Goal: Task Accomplishment & Management: Complete application form

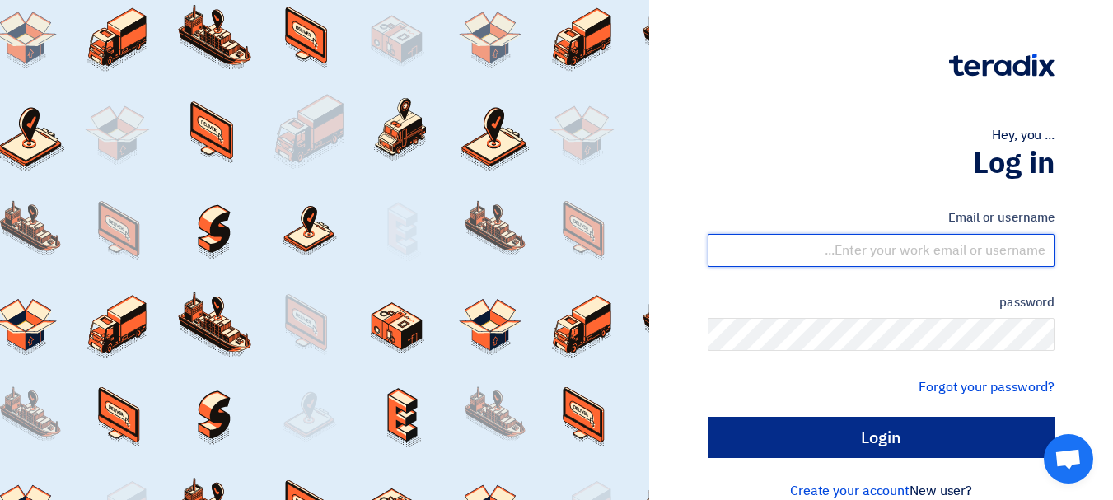
type input "sales@dalmaksa.com"
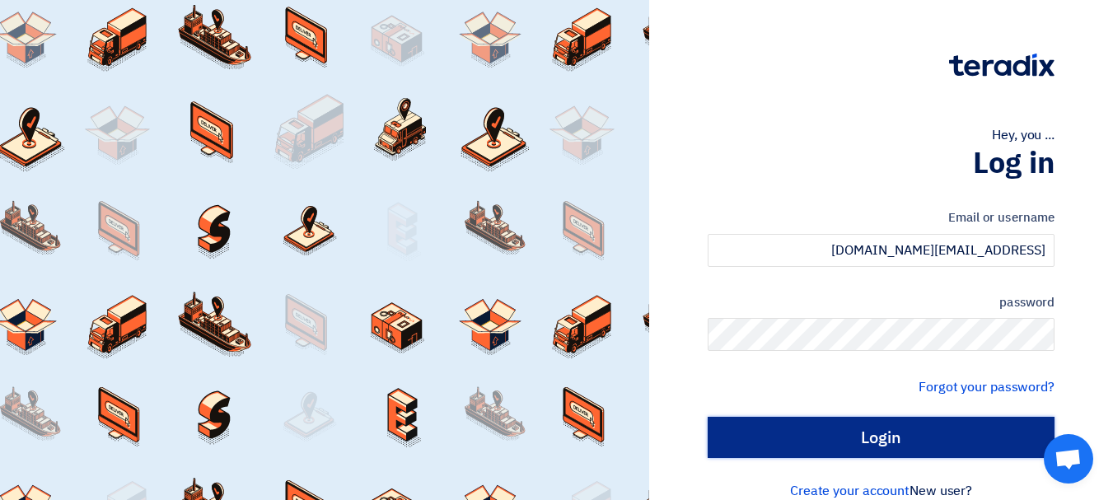
click at [890, 435] on input "Login" at bounding box center [881, 437] width 347 height 41
type input "Sign in"
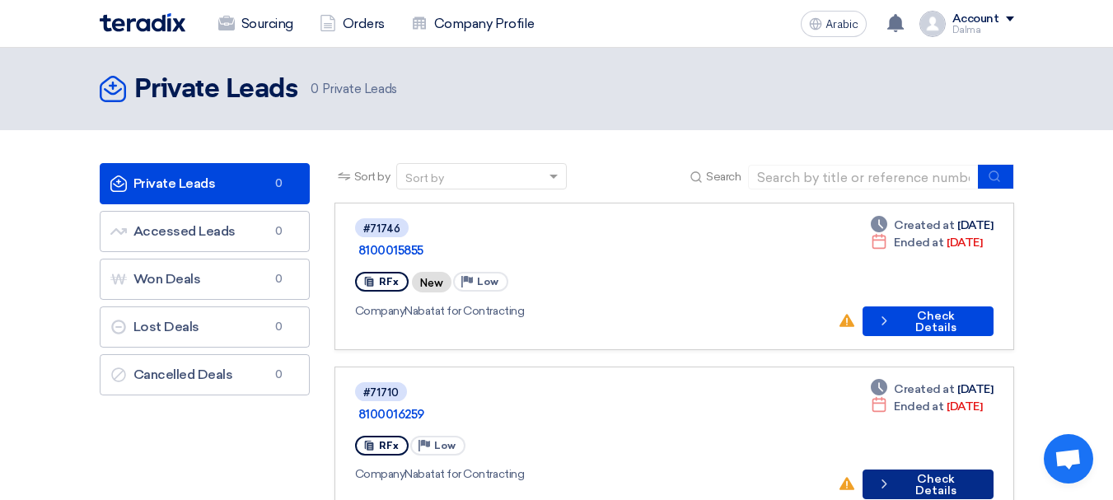
click at [936, 470] on button "Check details Check Details" at bounding box center [928, 485] width 131 height 30
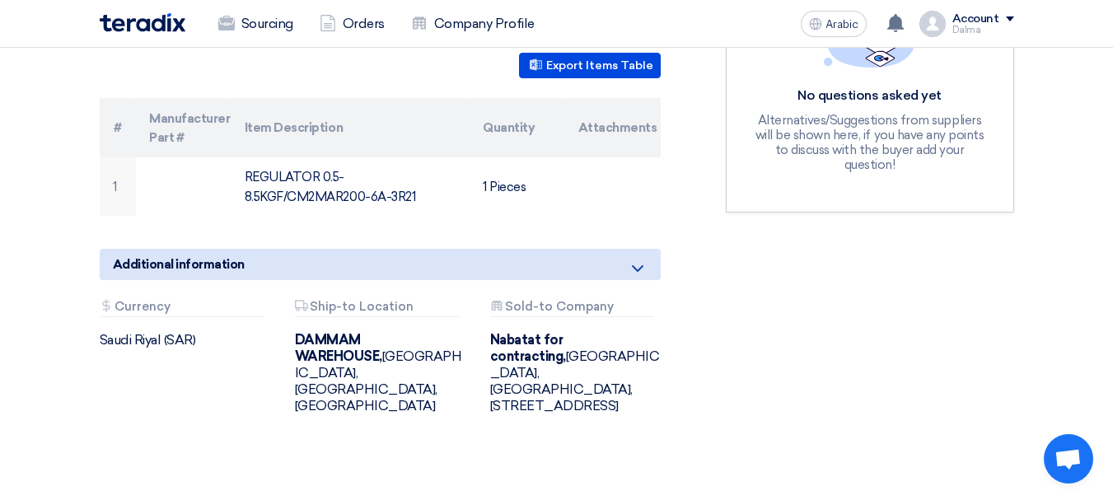
scroll to position [494, 0]
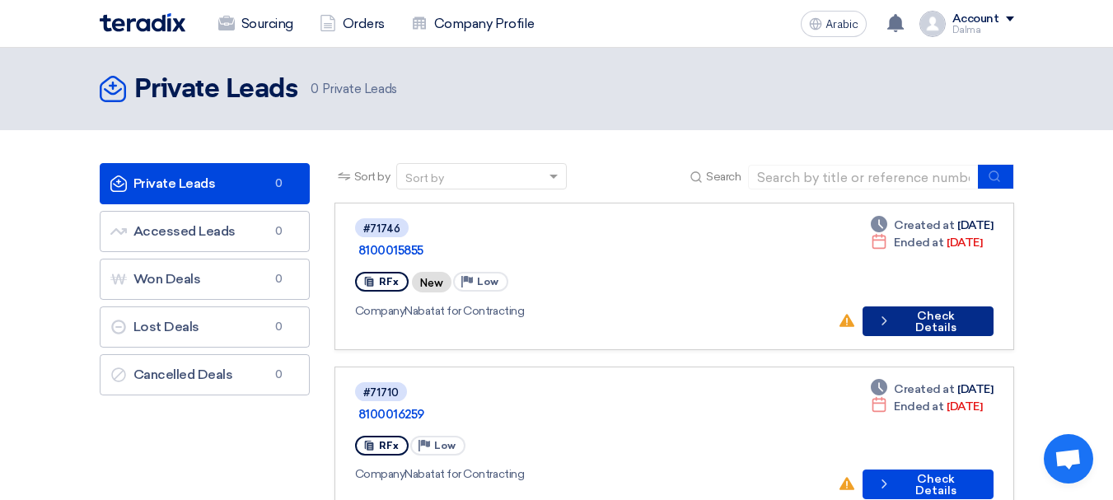
click at [915, 309] on font "Check Details" at bounding box center [935, 322] width 41 height 26
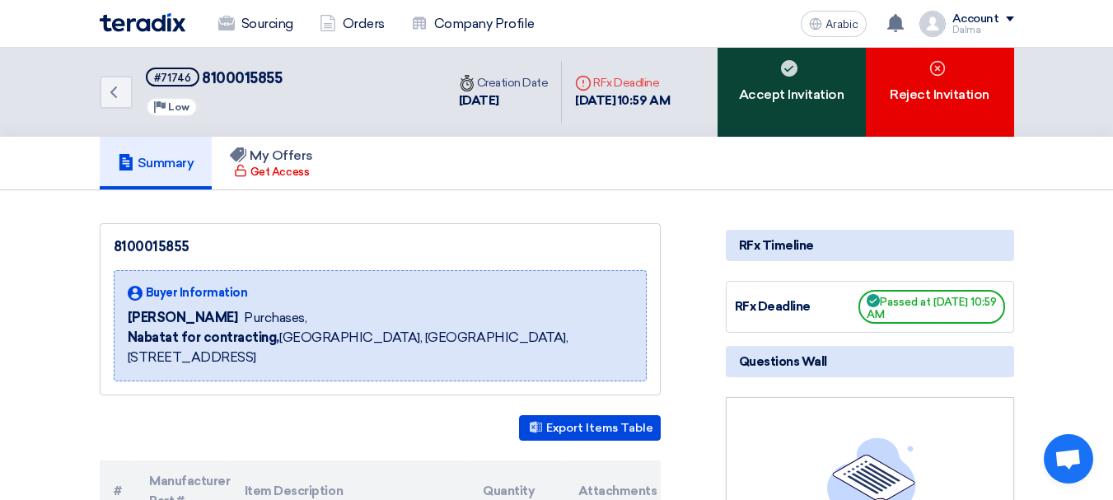
click at [783, 115] on div "Accept Invitation" at bounding box center [792, 92] width 148 height 89
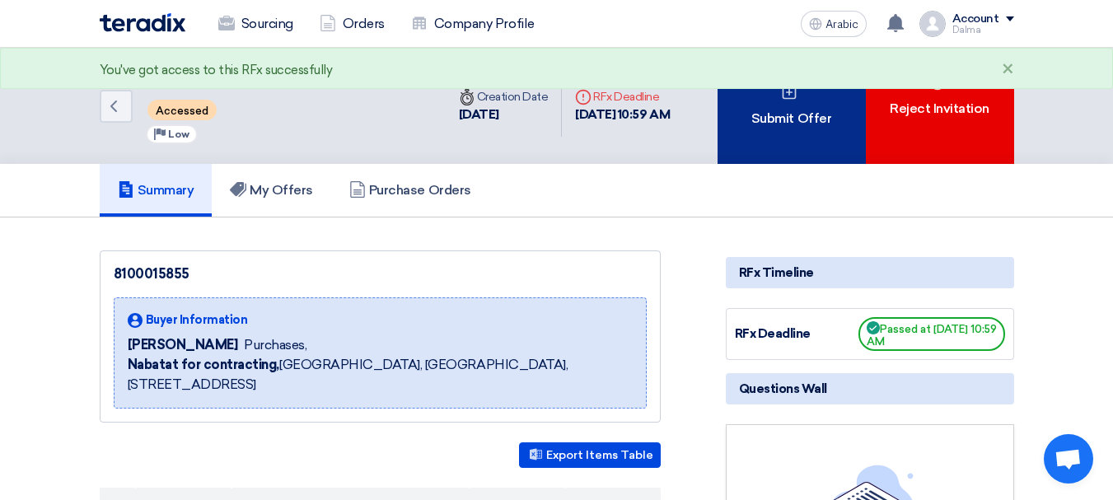
click at [812, 124] on font "Submit Offer" at bounding box center [791, 118] width 80 height 16
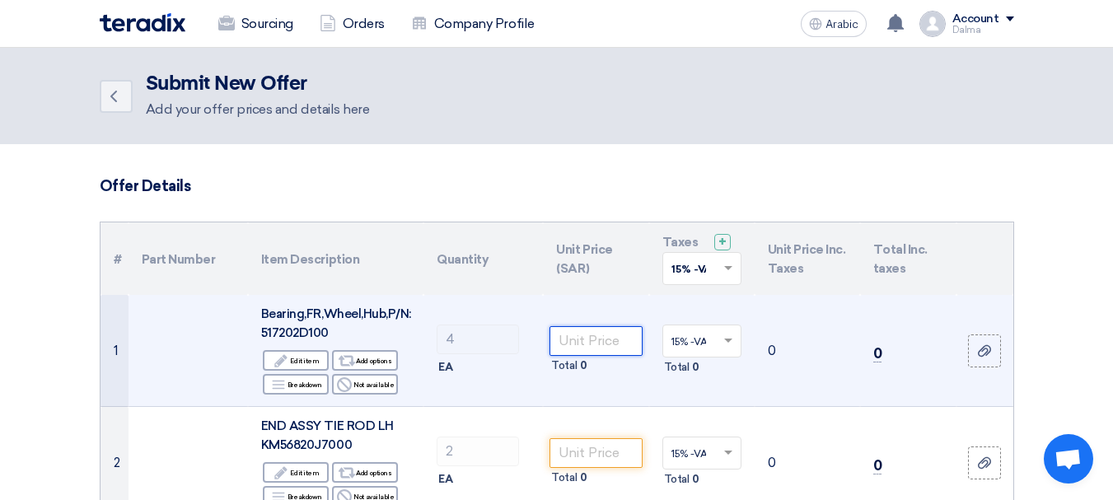
click at [609, 346] on input "number" at bounding box center [596, 341] width 92 height 30
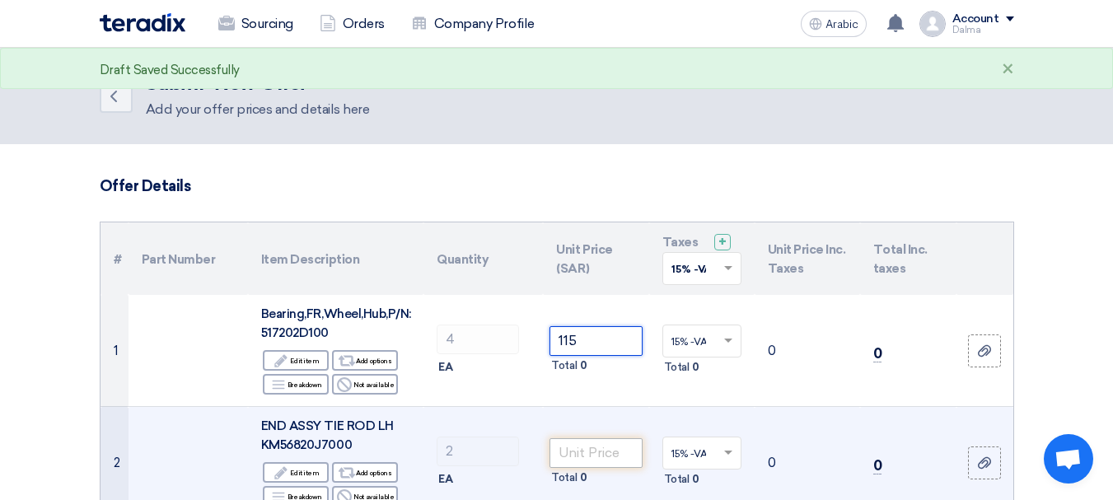
type input "115"
click at [599, 462] on input "number" at bounding box center [596, 453] width 92 height 30
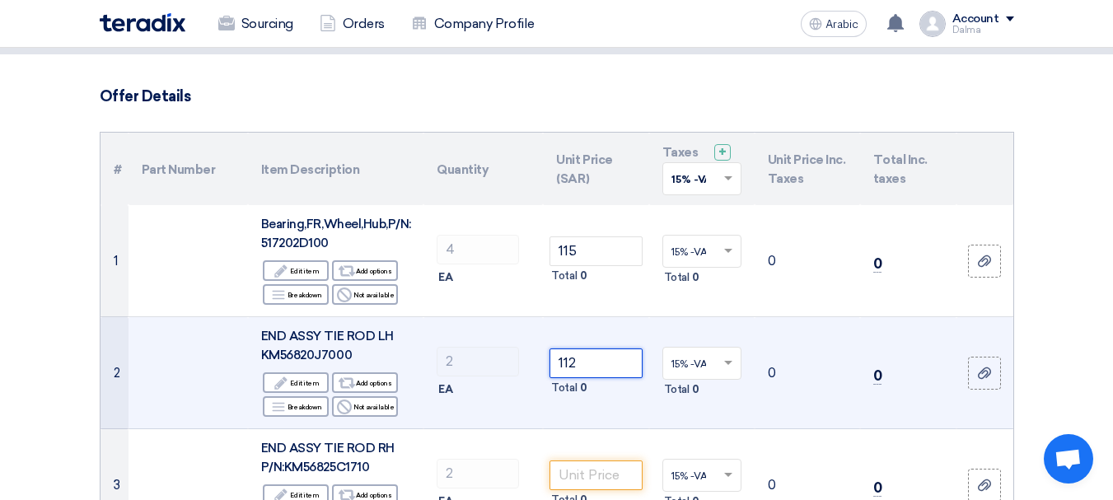
scroll to position [247, 0]
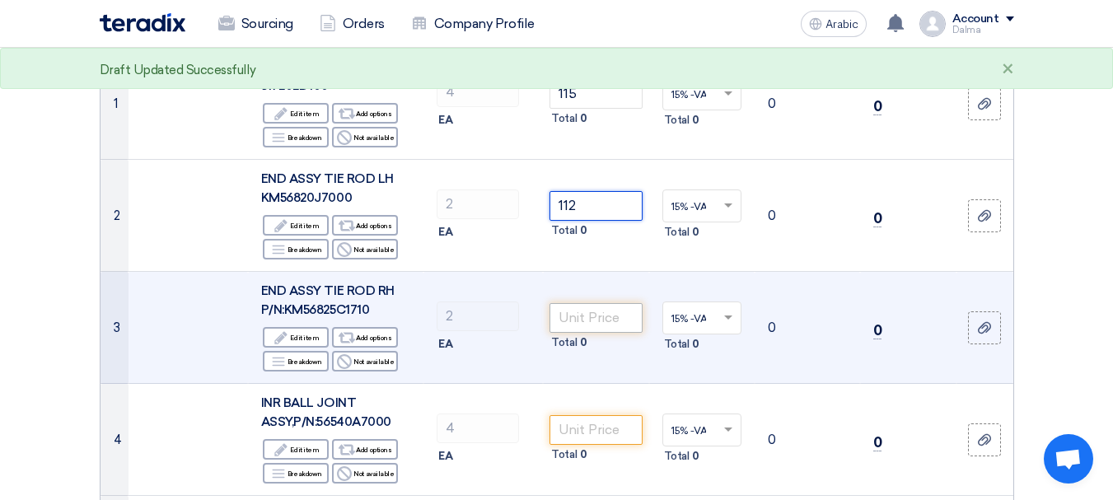
type input "112"
click at [596, 329] on input "number" at bounding box center [596, 318] width 92 height 30
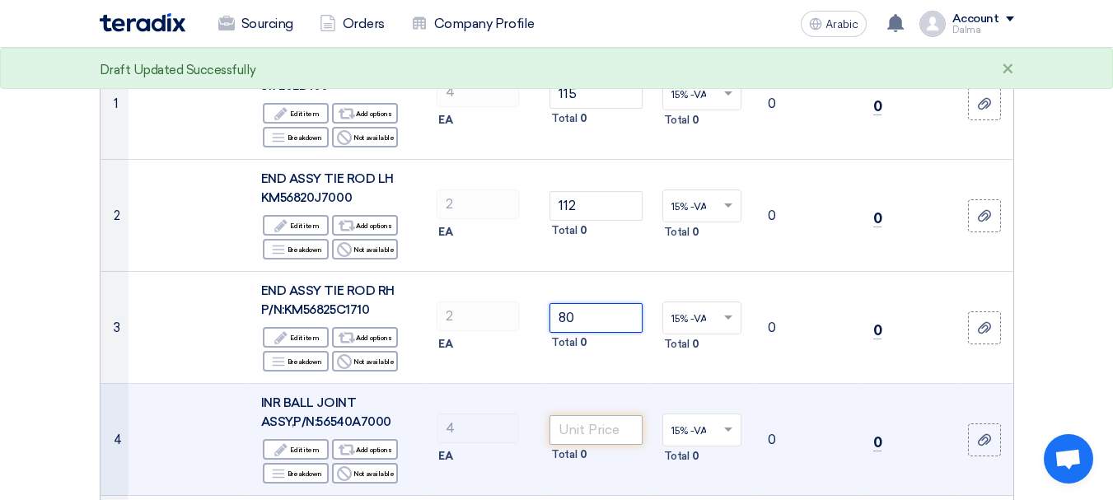
type input "80"
click at [584, 430] on input "number" at bounding box center [596, 430] width 92 height 30
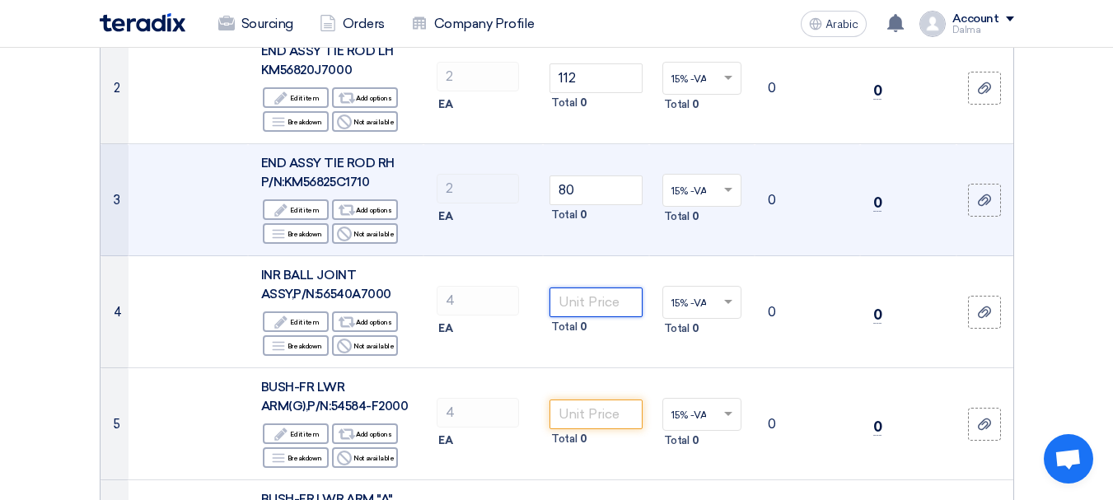
scroll to position [412, 0]
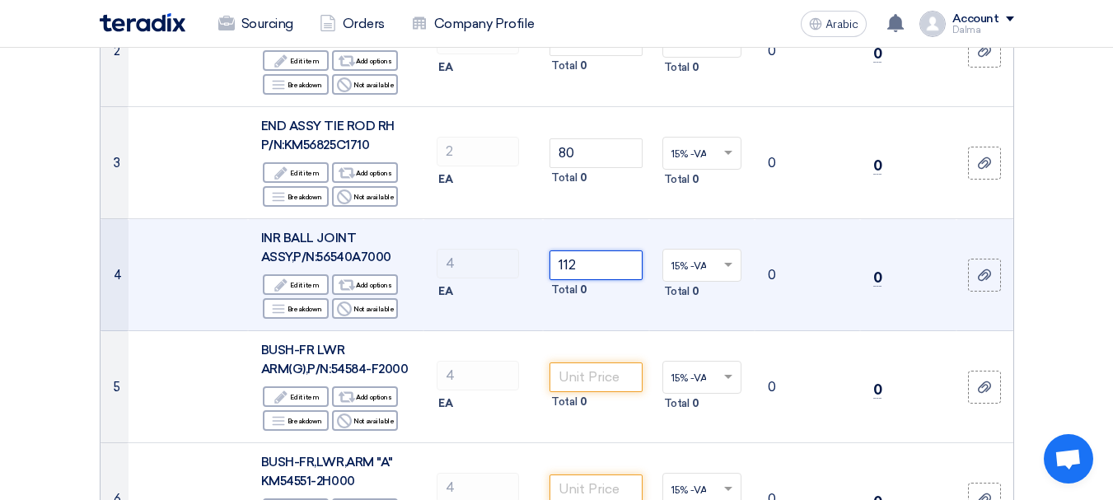
drag, startPoint x: 588, startPoint y: 261, endPoint x: 302, endPoint y: 245, distance: 286.4
click at [317, 242] on tr "4 INR BALL JOINT ASSY,P/N:56540A7000 Edit Edit item Alternative Add options Bre…" at bounding box center [557, 275] width 913 height 112
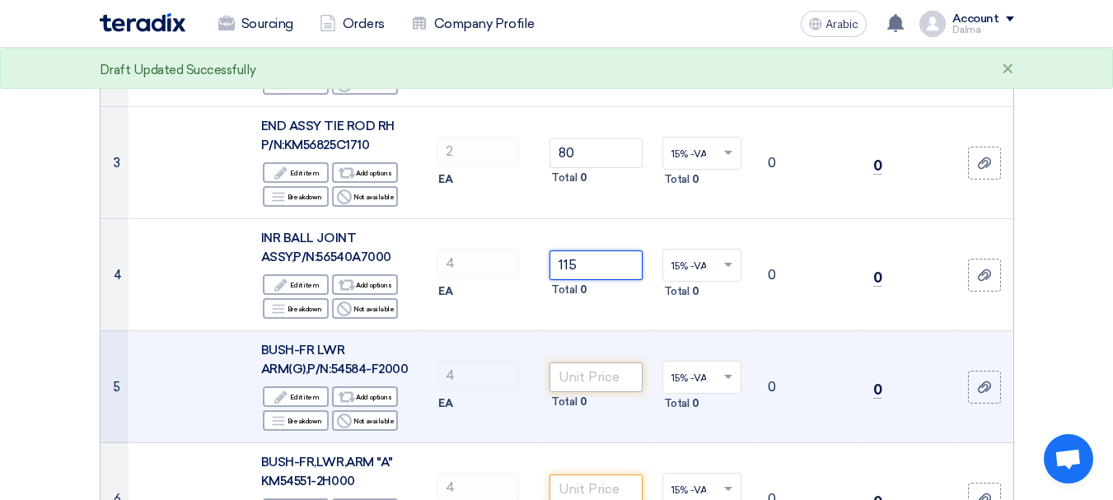
type input "115"
click at [591, 384] on input "number" at bounding box center [596, 378] width 92 height 30
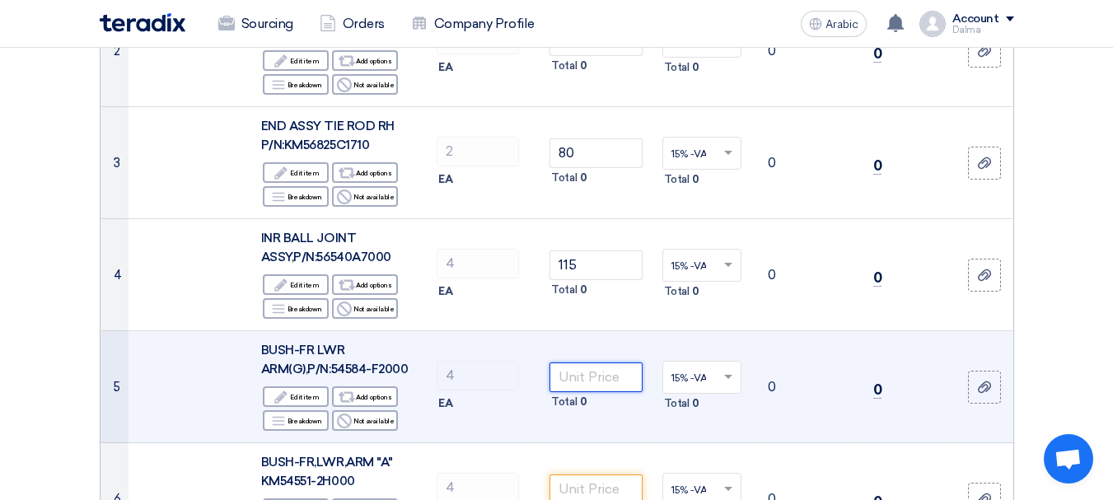
click at [592, 381] on input "number" at bounding box center [596, 378] width 92 height 30
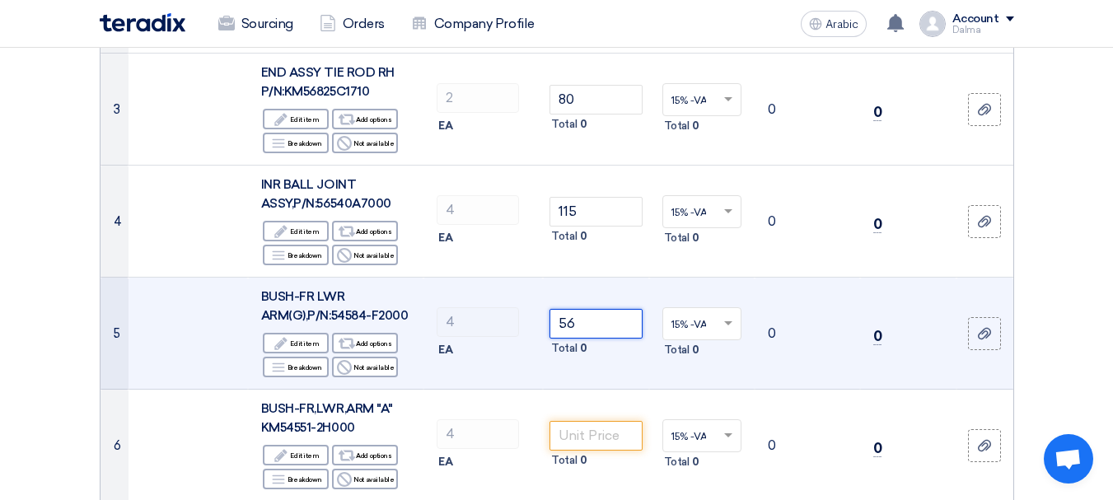
scroll to position [494, 0]
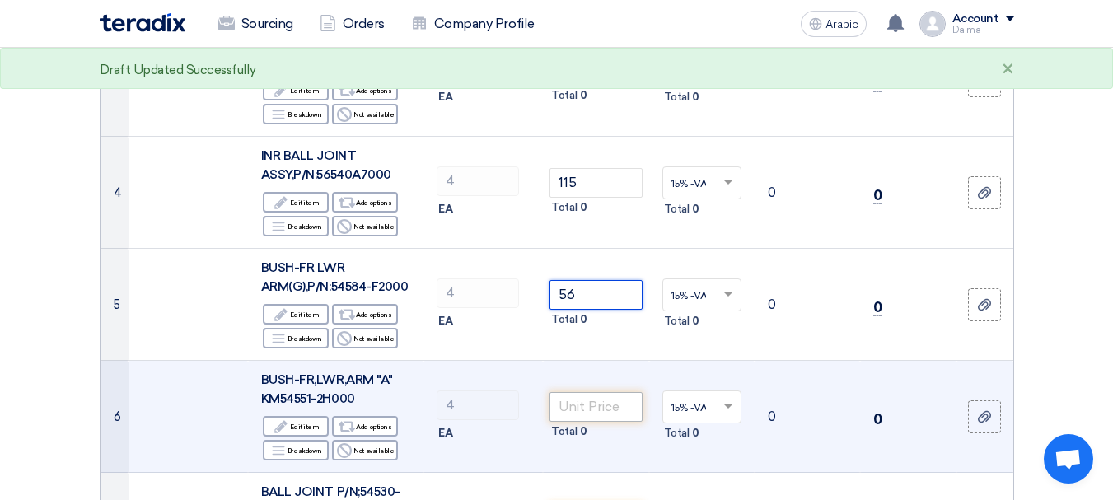
type input "56"
click at [605, 392] on input "number" at bounding box center [596, 407] width 92 height 30
click at [600, 398] on input "number" at bounding box center [596, 407] width 92 height 30
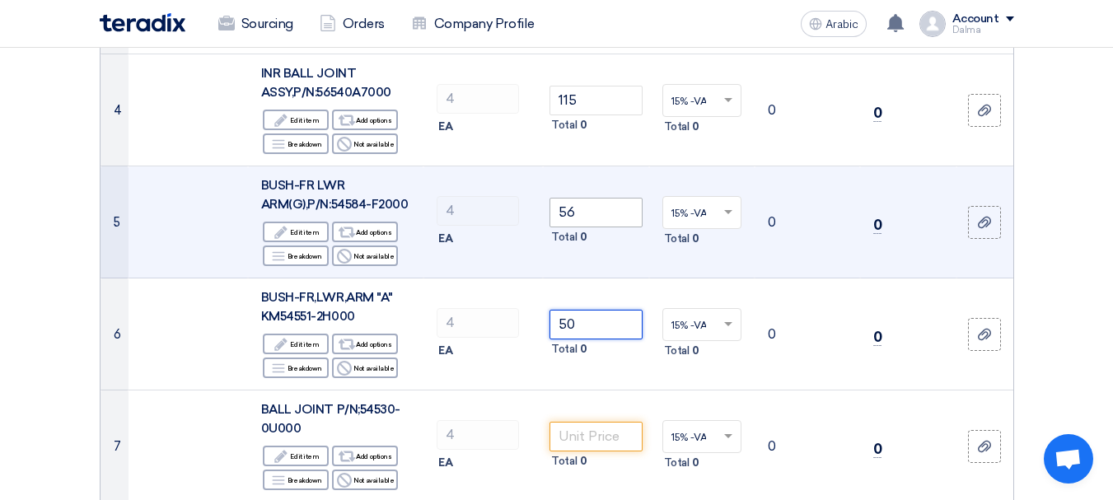
scroll to position [659, 0]
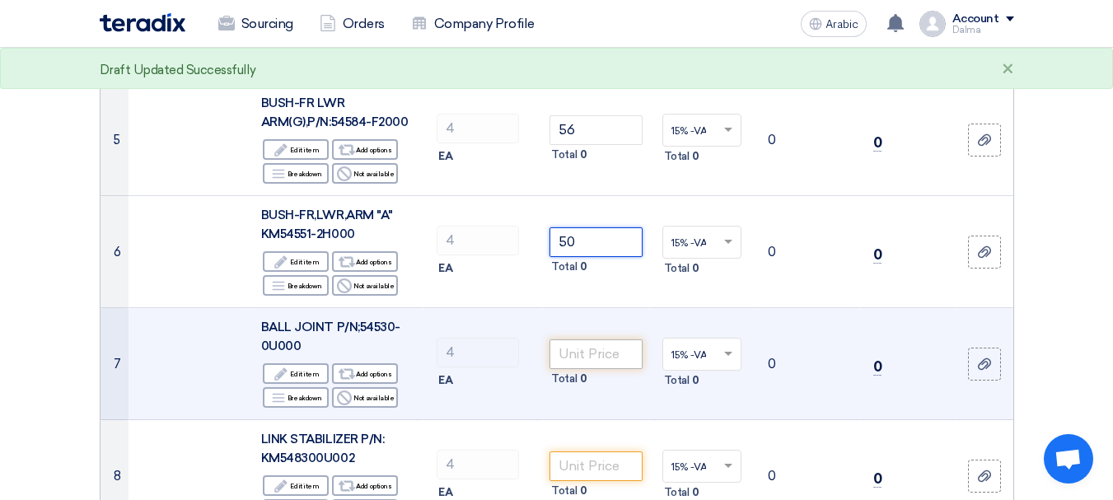
type input "50"
click at [587, 349] on input "number" at bounding box center [596, 354] width 92 height 30
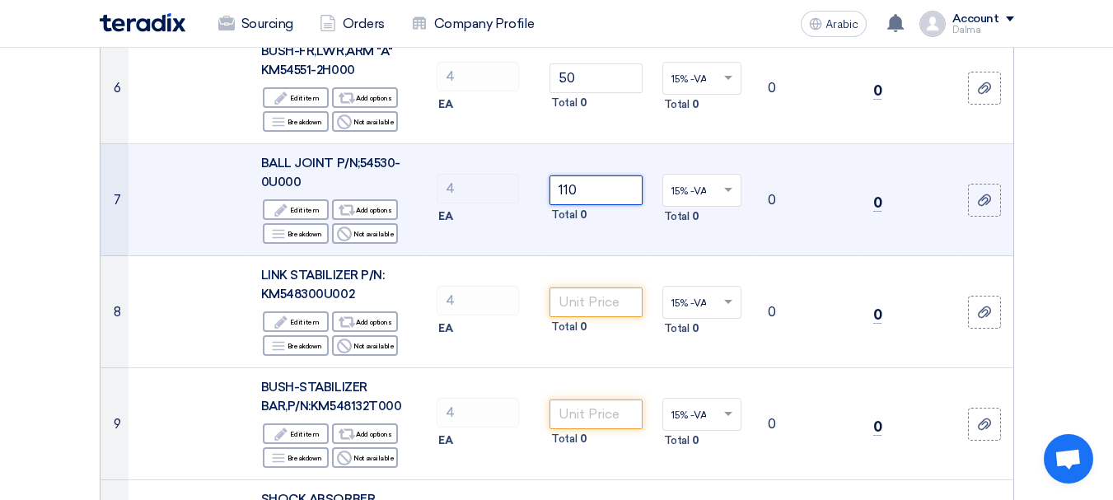
scroll to position [824, 0]
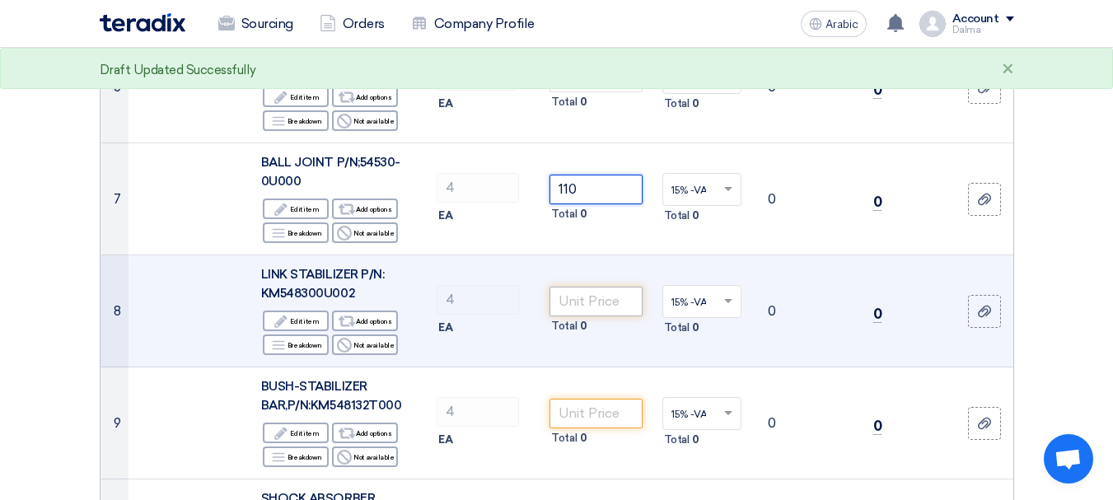
type input "110"
click at [602, 294] on input "number" at bounding box center [596, 302] width 92 height 30
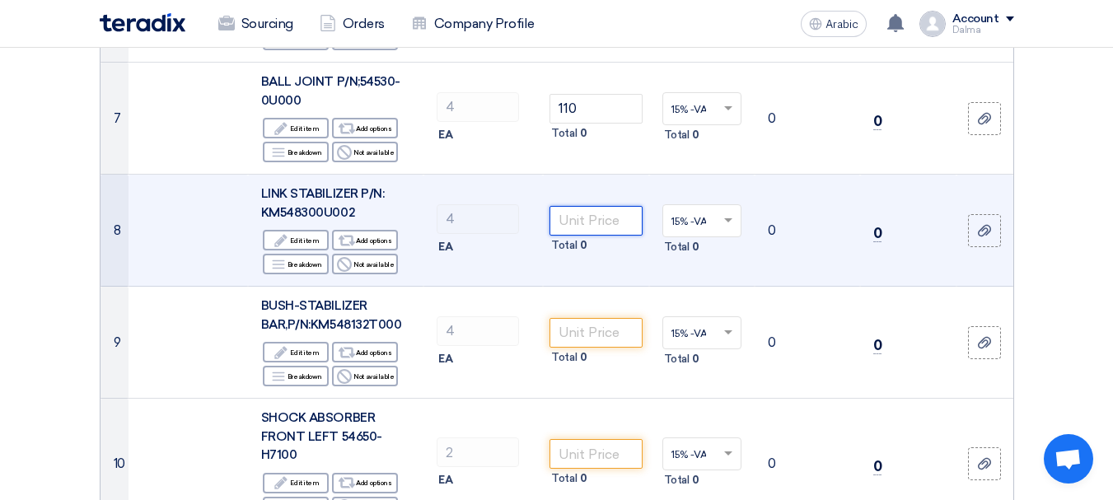
scroll to position [906, 0]
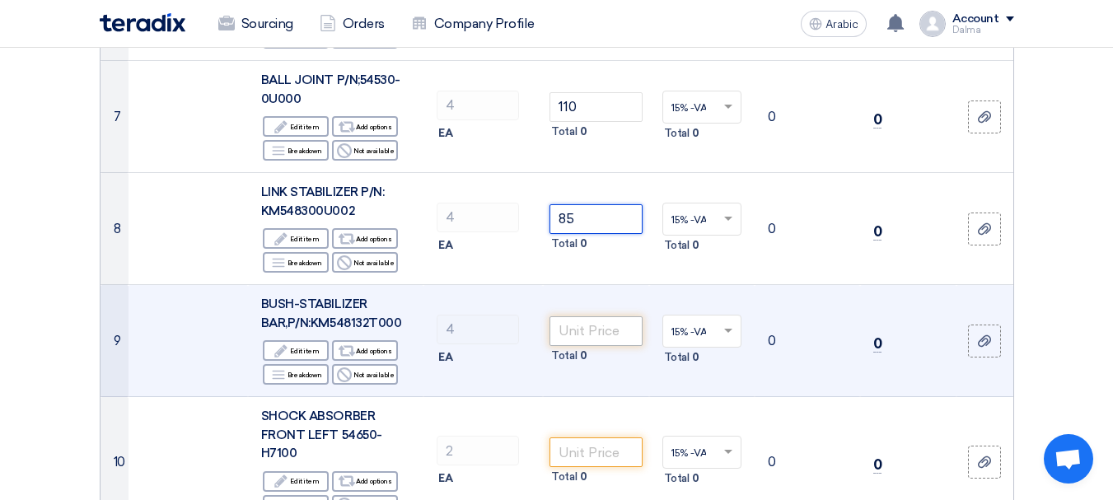
type input "85"
click at [587, 316] on input "number" at bounding box center [596, 331] width 92 height 30
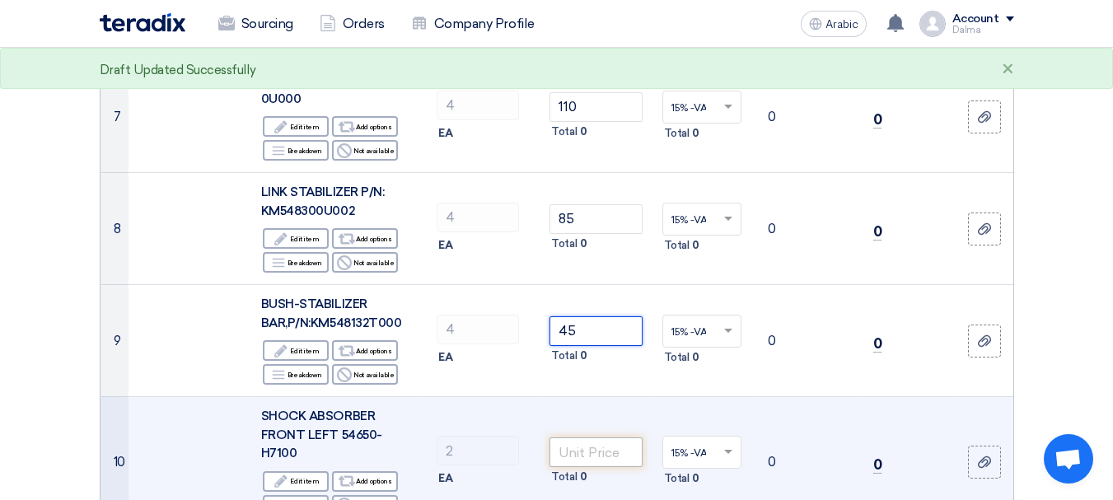
type input "45"
click at [564, 461] on input "number" at bounding box center [596, 453] width 92 height 30
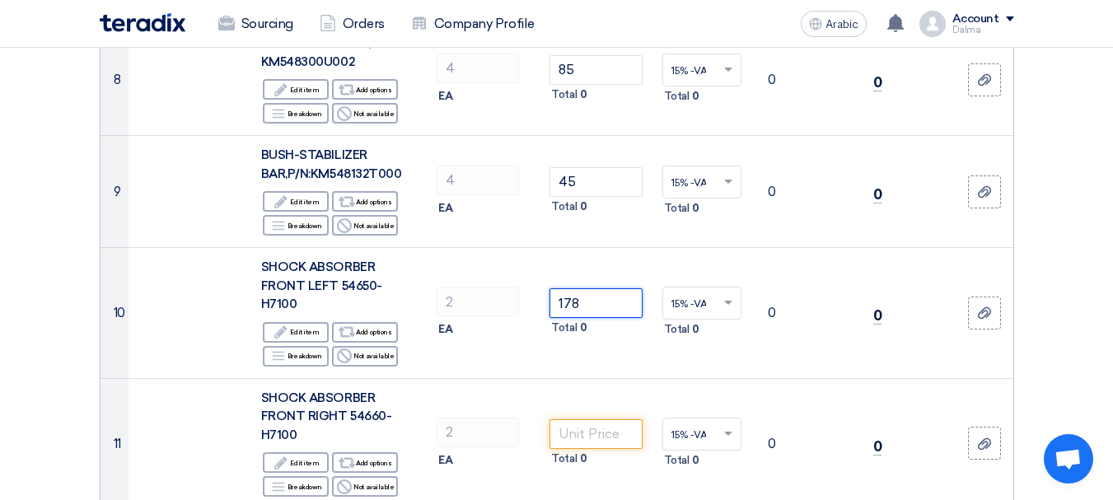
scroll to position [1071, 0]
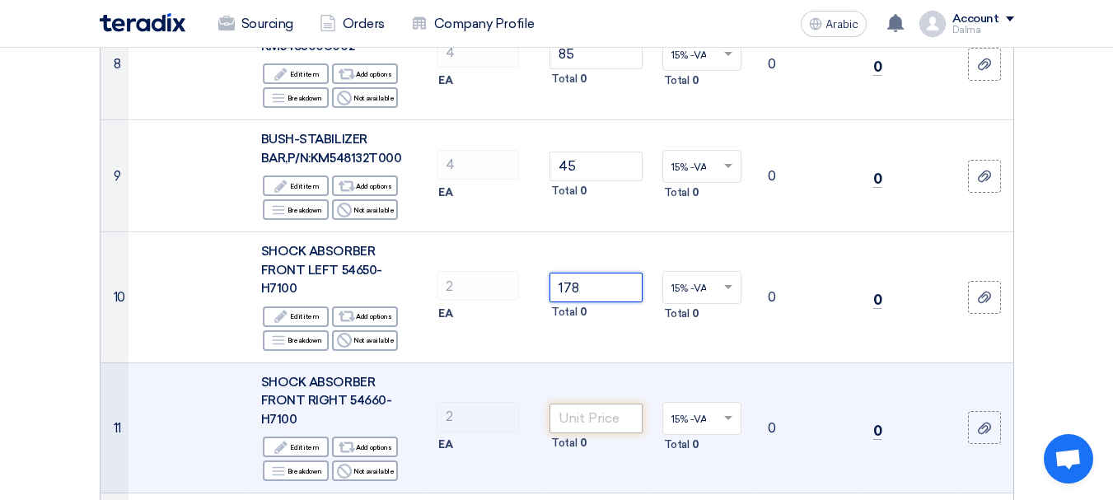
type input "178"
click at [579, 415] on input "number" at bounding box center [596, 419] width 92 height 30
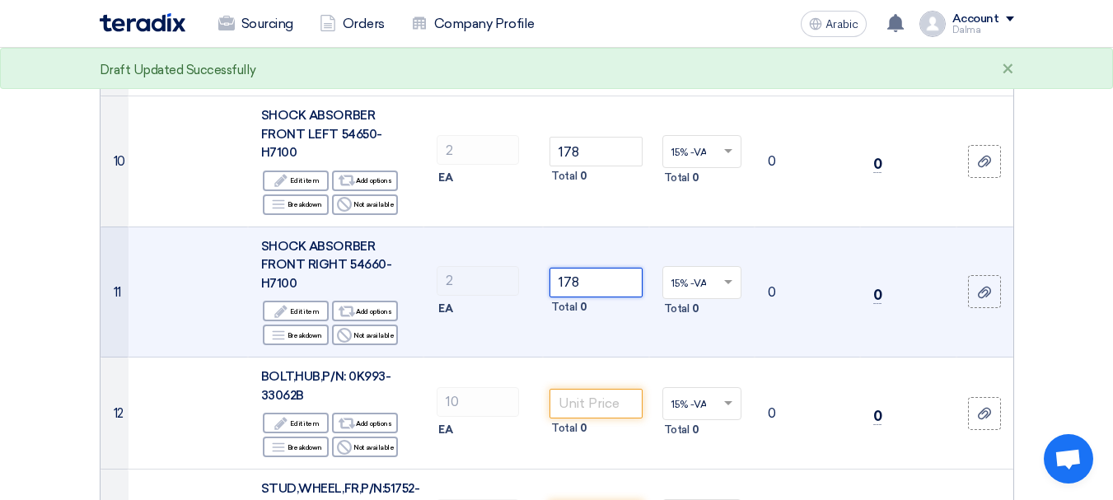
scroll to position [1236, 0]
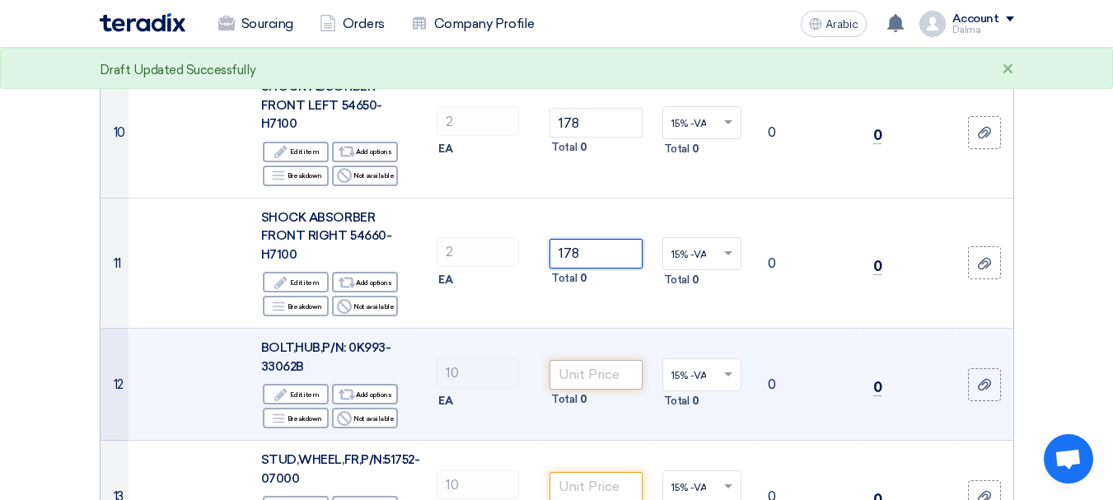
type input "178"
click at [584, 368] on input "number" at bounding box center [596, 375] width 92 height 30
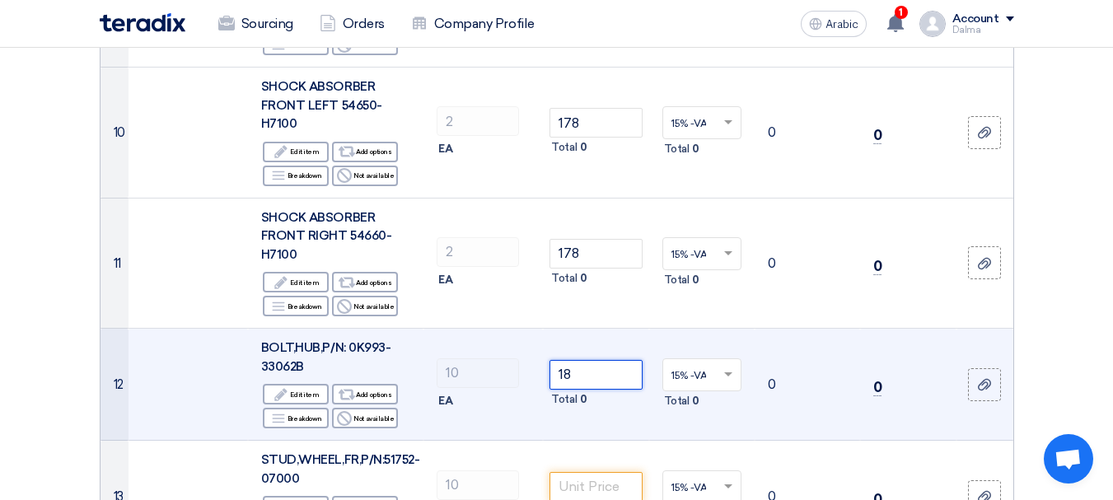
scroll to position [1318, 0]
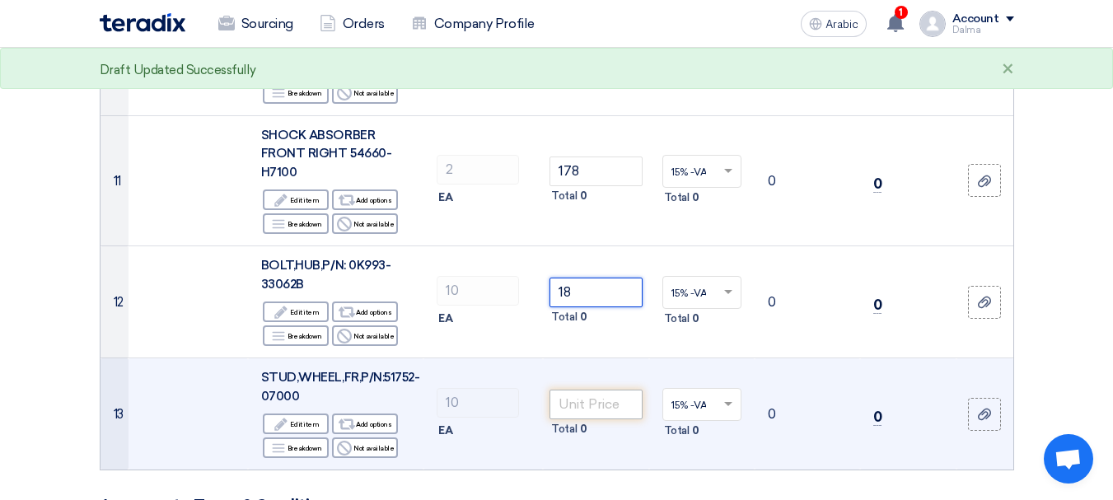
type input "18"
click at [622, 404] on input "number" at bounding box center [596, 405] width 92 height 30
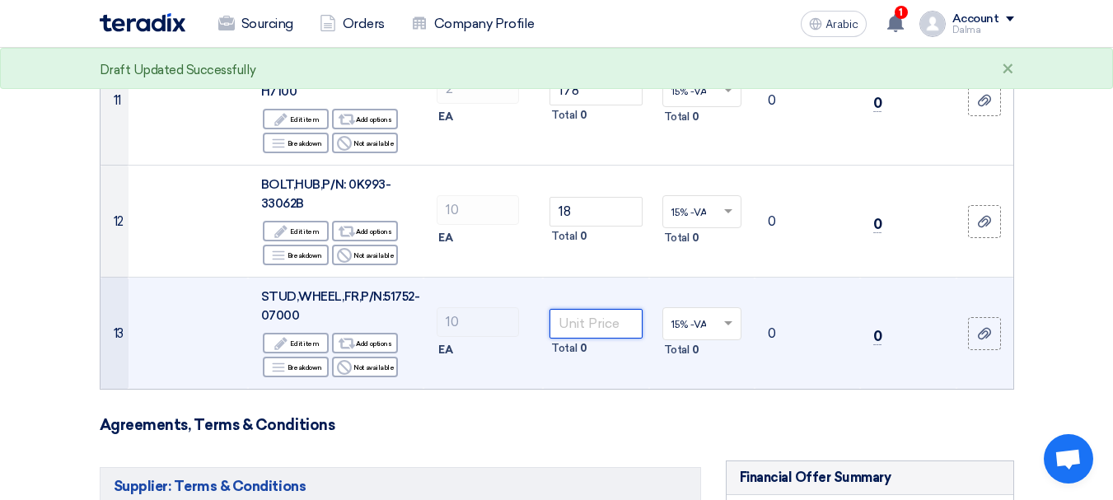
scroll to position [1565, 0]
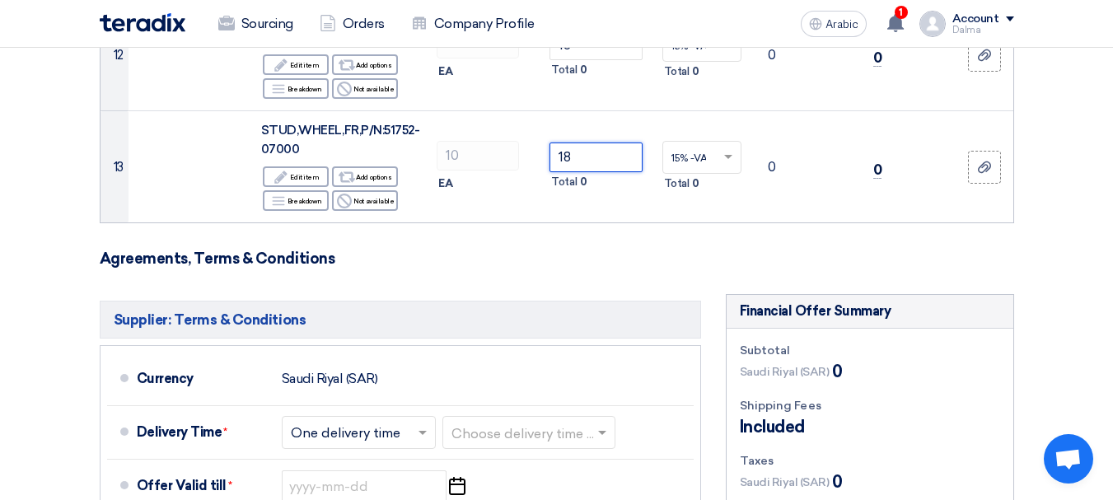
type input "18"
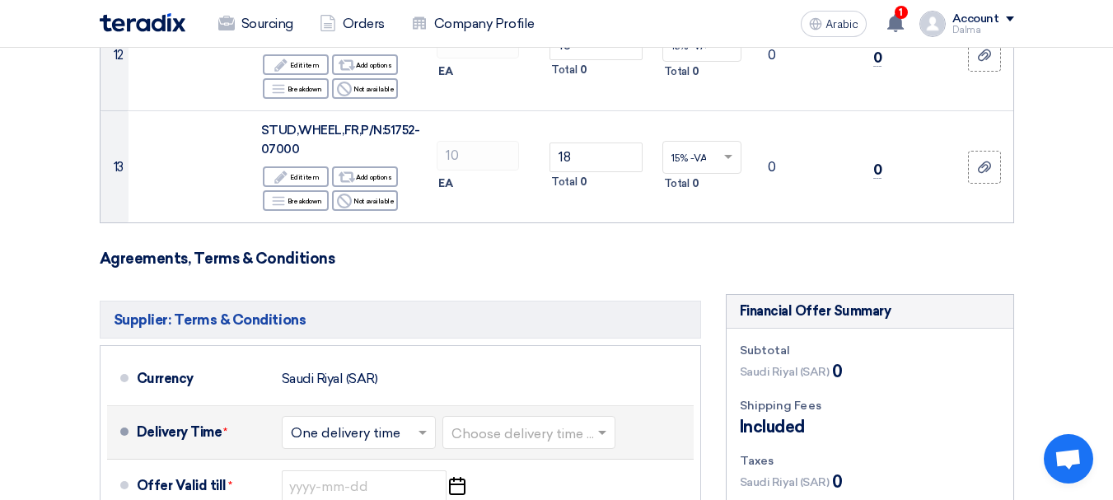
click at [470, 428] on input "text" at bounding box center [530, 435] width 157 height 24
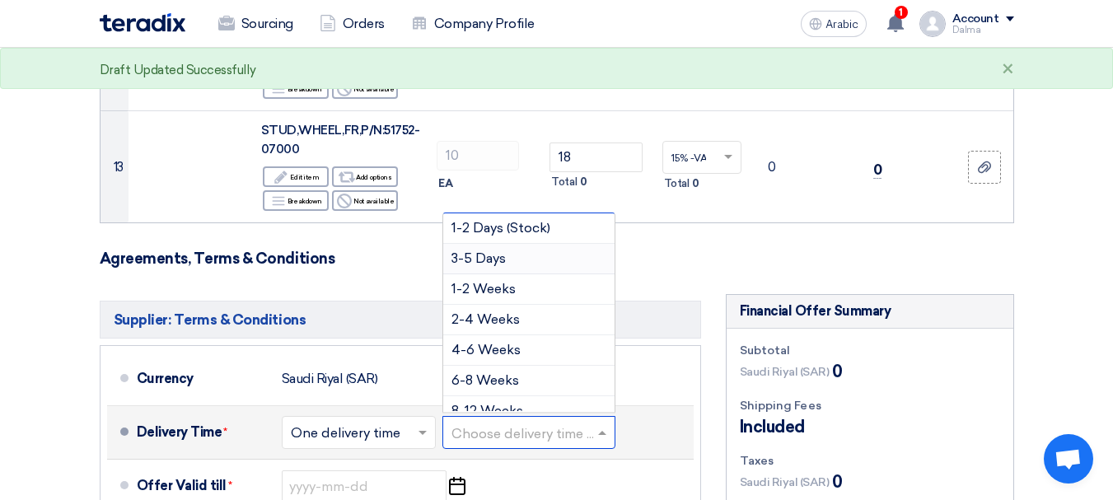
click at [504, 257] on font "3-5 Days" at bounding box center [479, 258] width 54 height 16
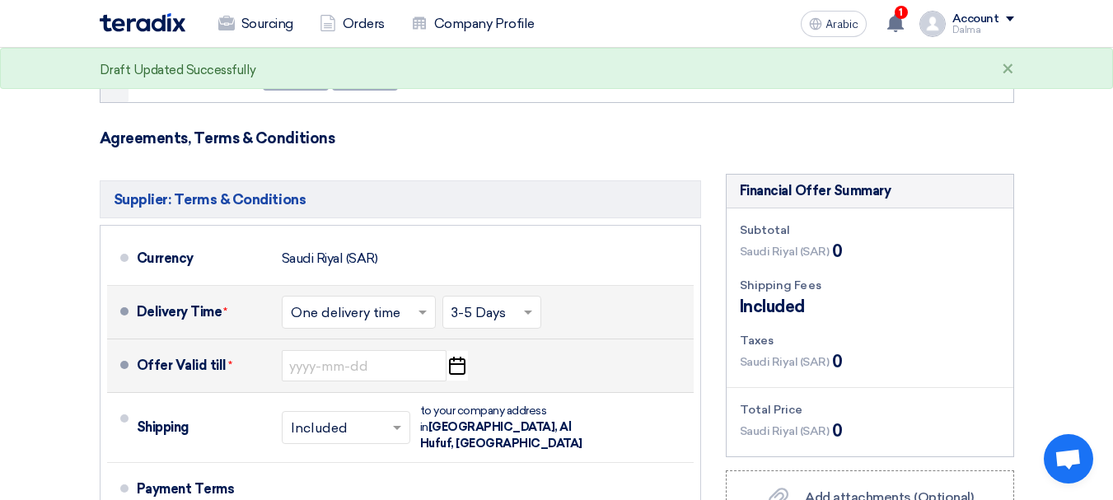
scroll to position [1813, 0]
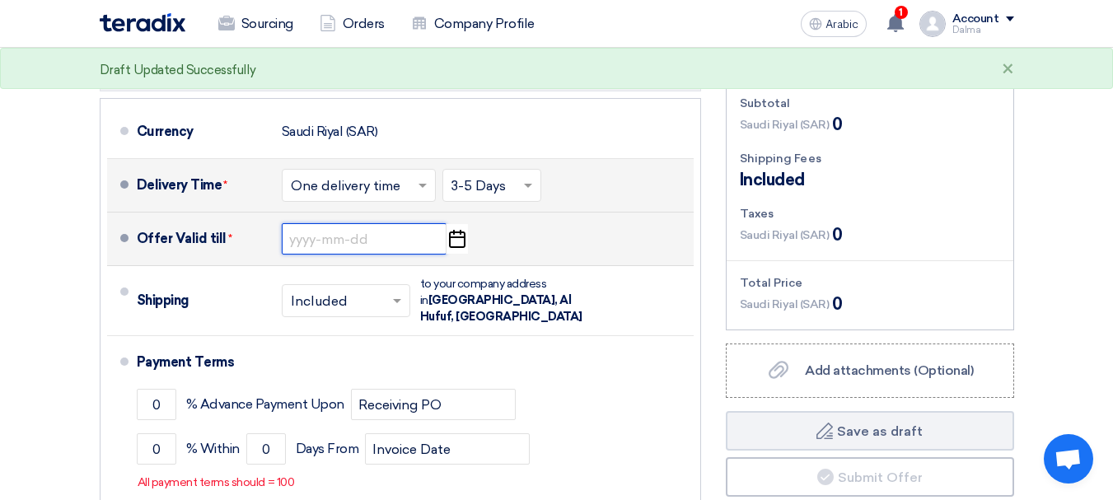
drag, startPoint x: 390, startPoint y: 244, endPoint x: 400, endPoint y: 240, distance: 11.5
click at [389, 244] on input at bounding box center [364, 238] width 165 height 31
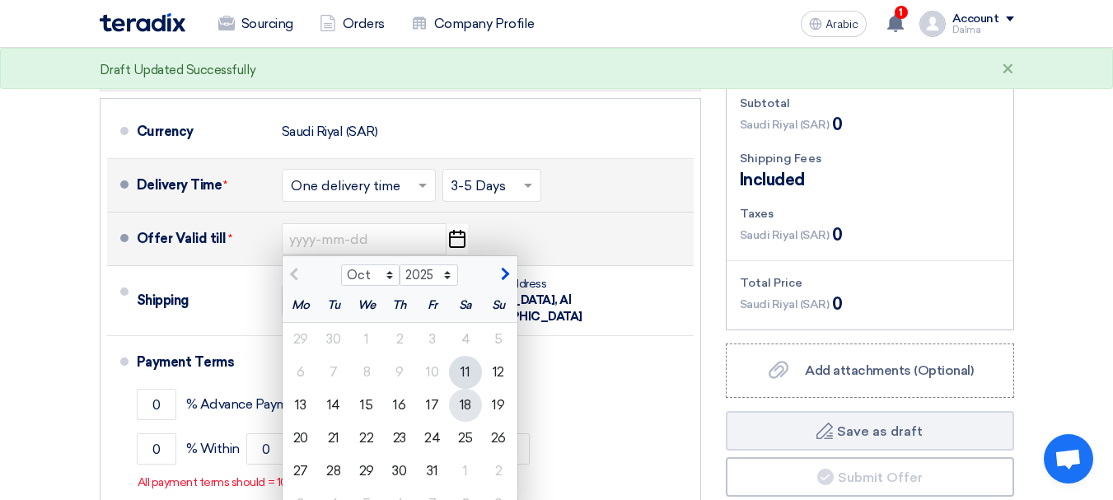
click at [466, 404] on font "18" at bounding box center [466, 405] width 12 height 16
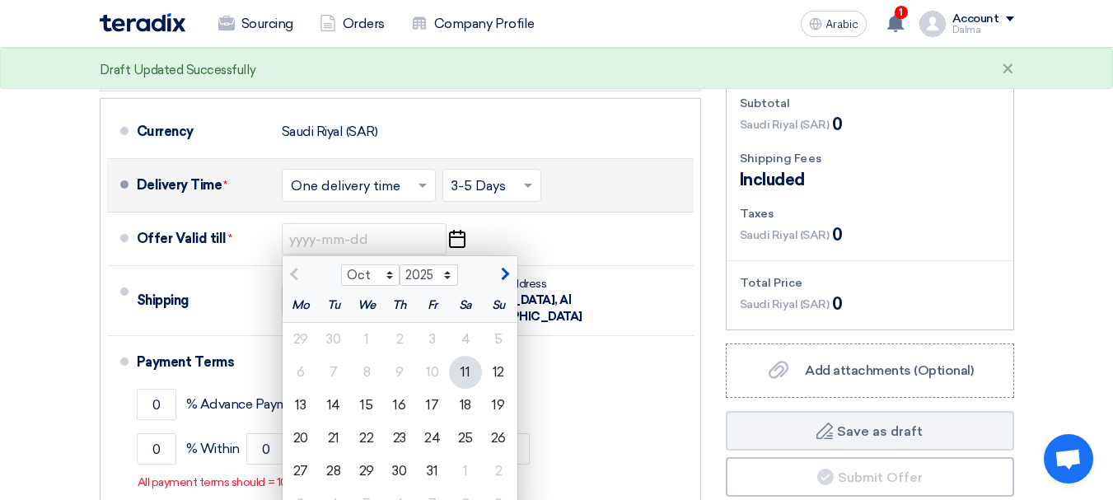
type input "10/18/2025"
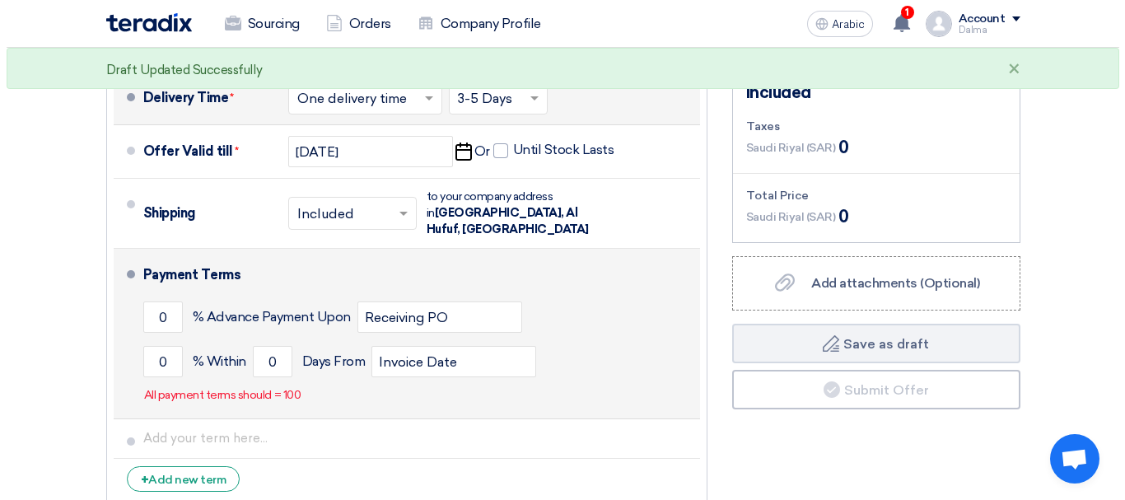
scroll to position [1977, 0]
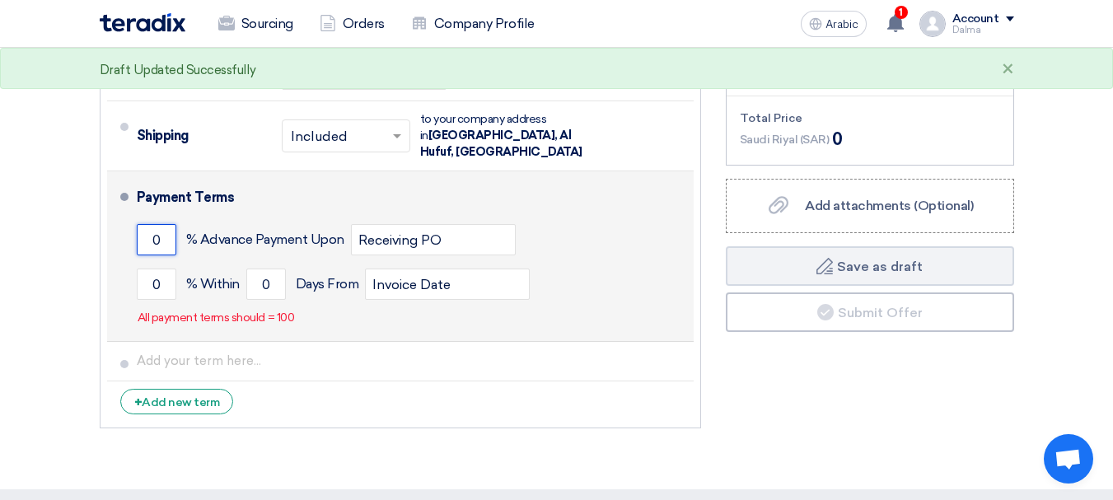
click at [168, 227] on input "0" at bounding box center [157, 239] width 40 height 31
click at [175, 272] on input "0" at bounding box center [157, 284] width 40 height 31
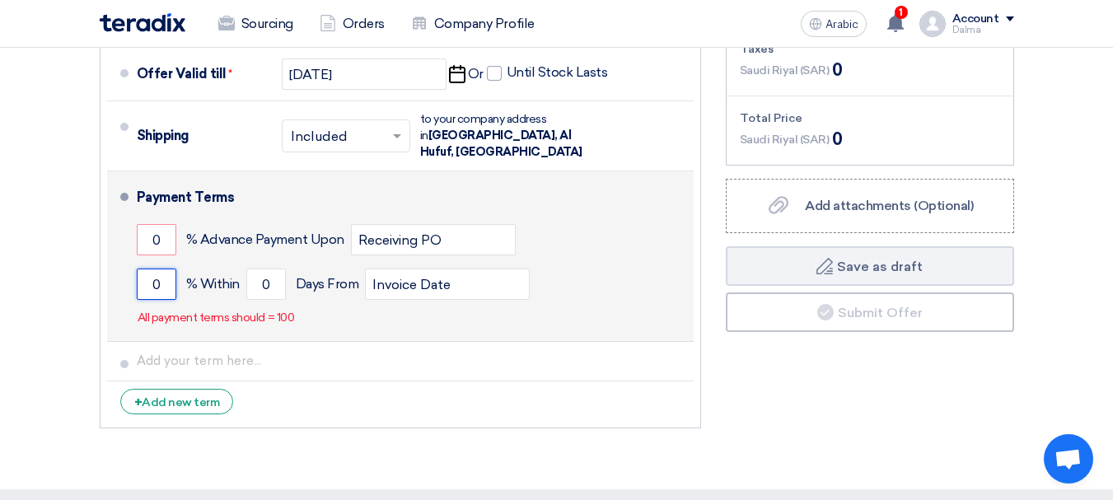
click at [175, 272] on input "0" at bounding box center [157, 284] width 40 height 31
type input "100"
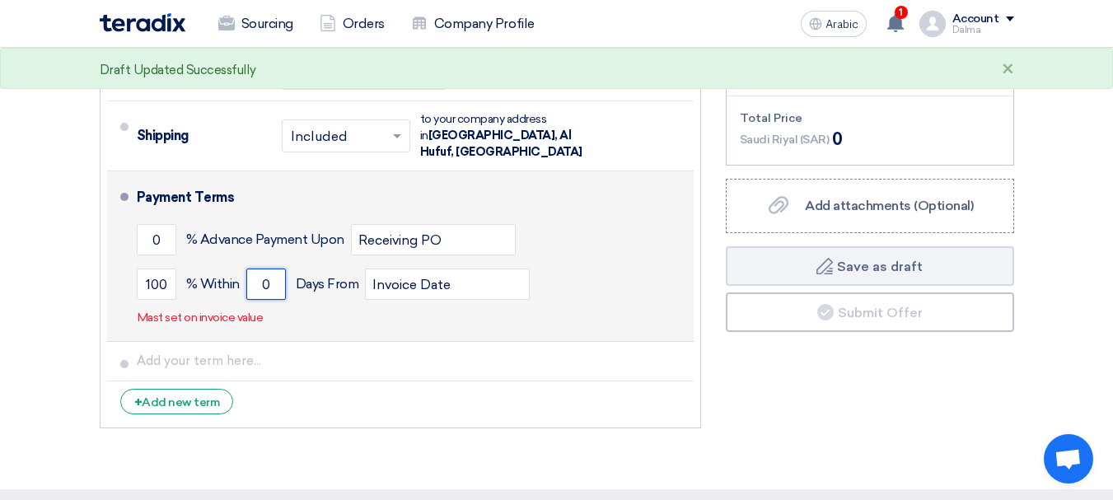
click at [270, 274] on input "0" at bounding box center [266, 284] width 40 height 31
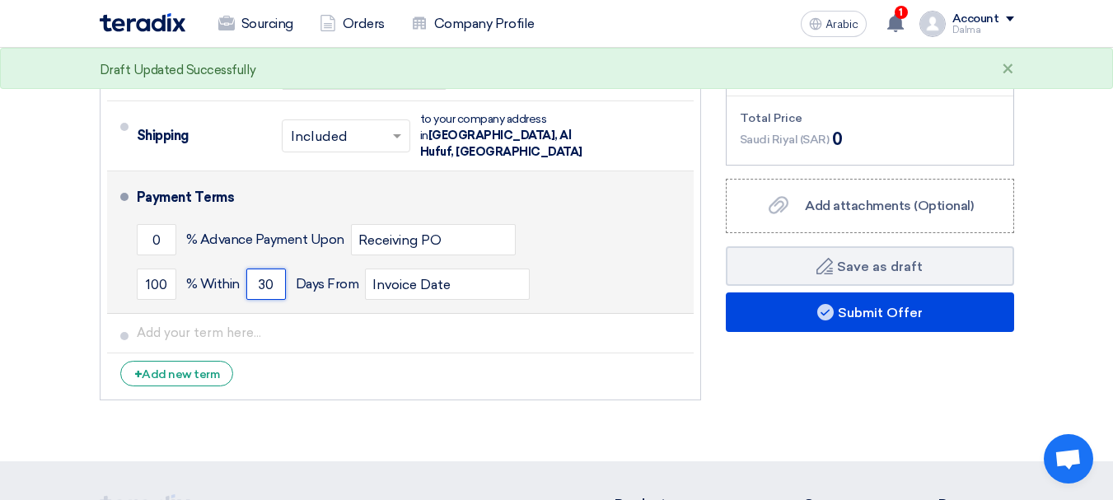
type input "30"
click at [629, 262] on div "100 % Within 30 Days From Invoice Date" at bounding box center [412, 284] width 550 height 44
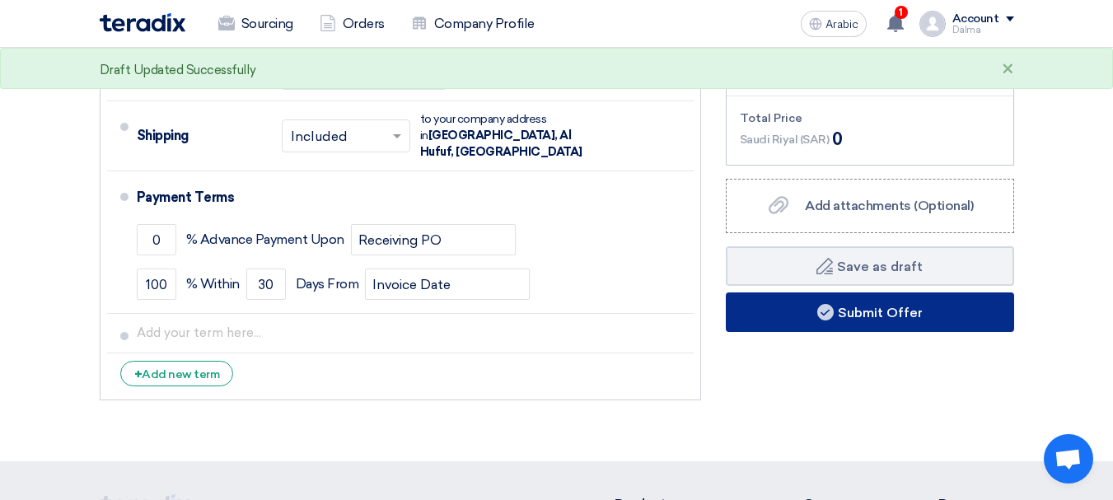
click at [894, 317] on font "Submit Offer" at bounding box center [880, 313] width 85 height 16
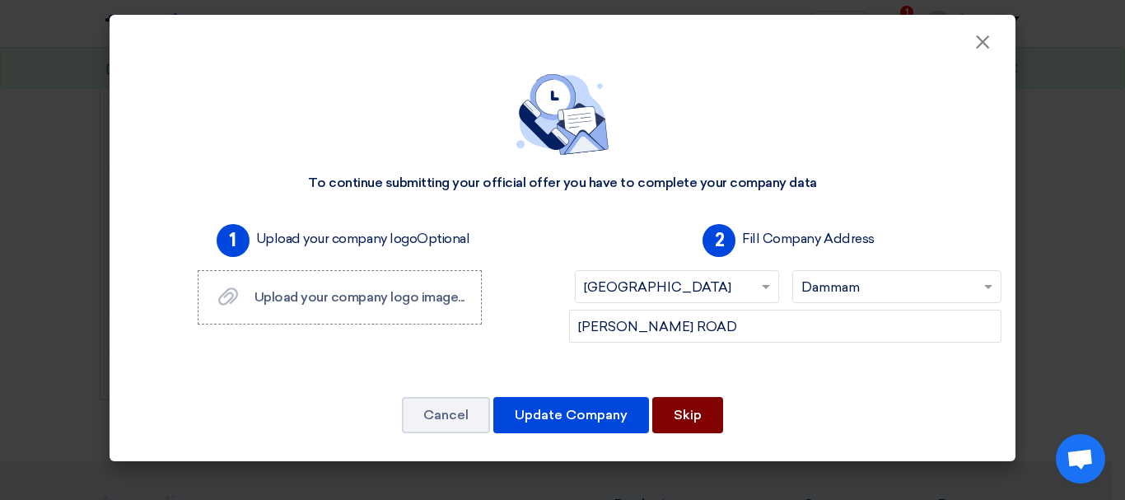
click at [694, 428] on button "Skip" at bounding box center [688, 415] width 71 height 36
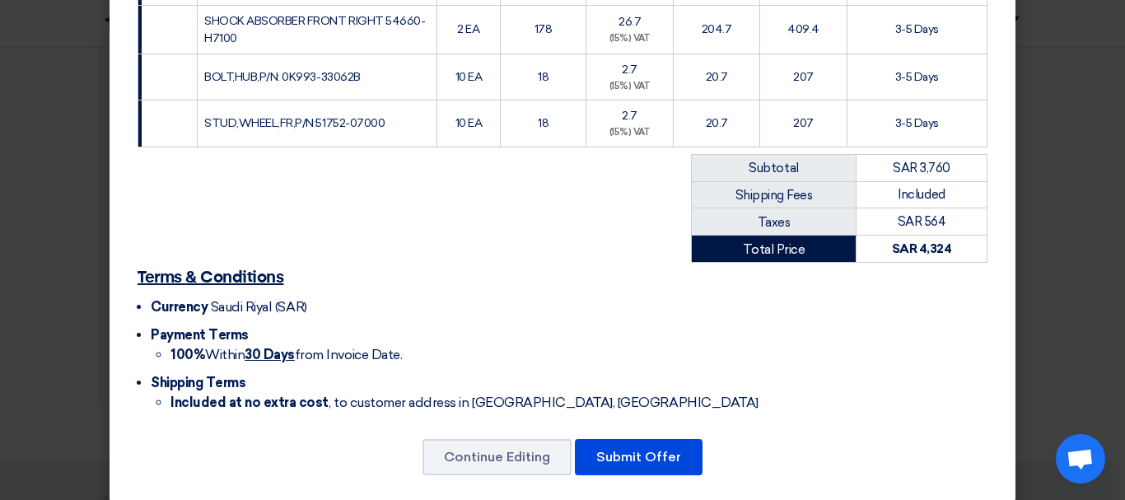
scroll to position [785, 0]
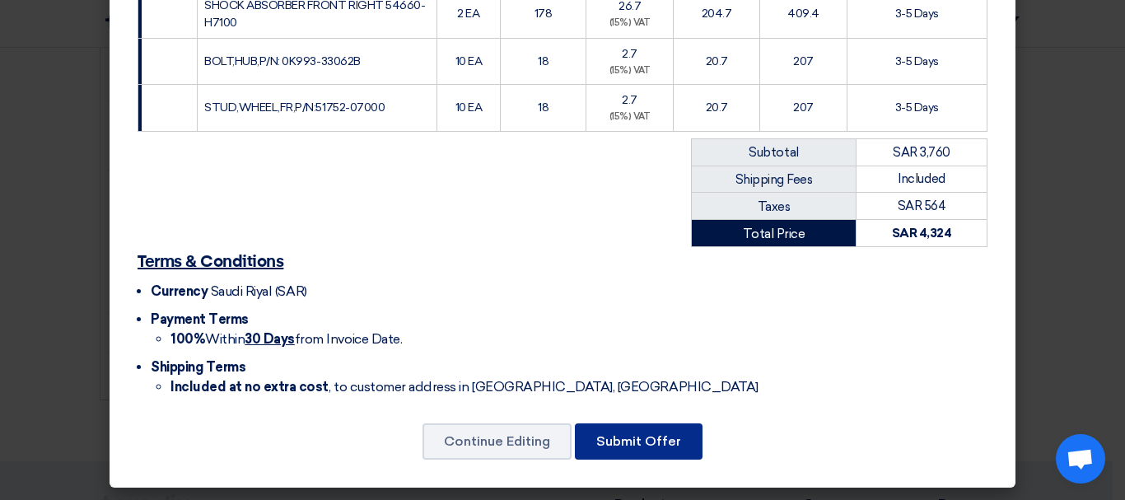
click at [631, 441] on font "Submit Offer" at bounding box center [639, 441] width 85 height 16
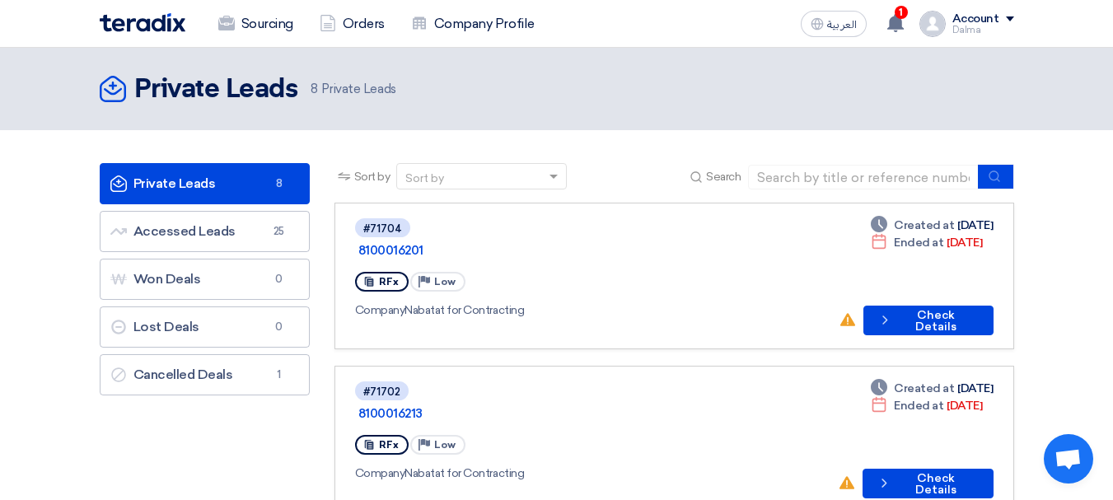
scroll to position [330, 0]
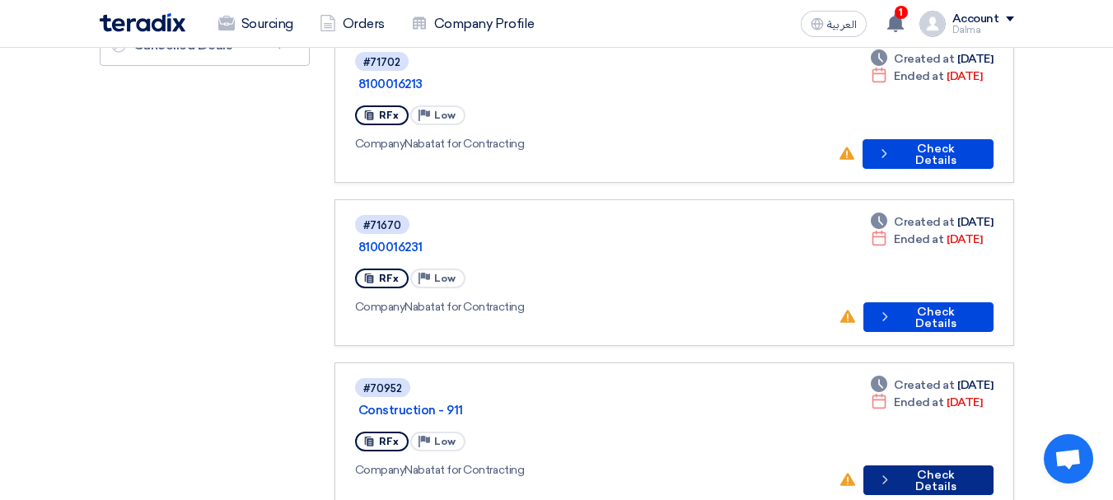
click at [912, 466] on button "Check details Check Details" at bounding box center [928, 481] width 130 height 30
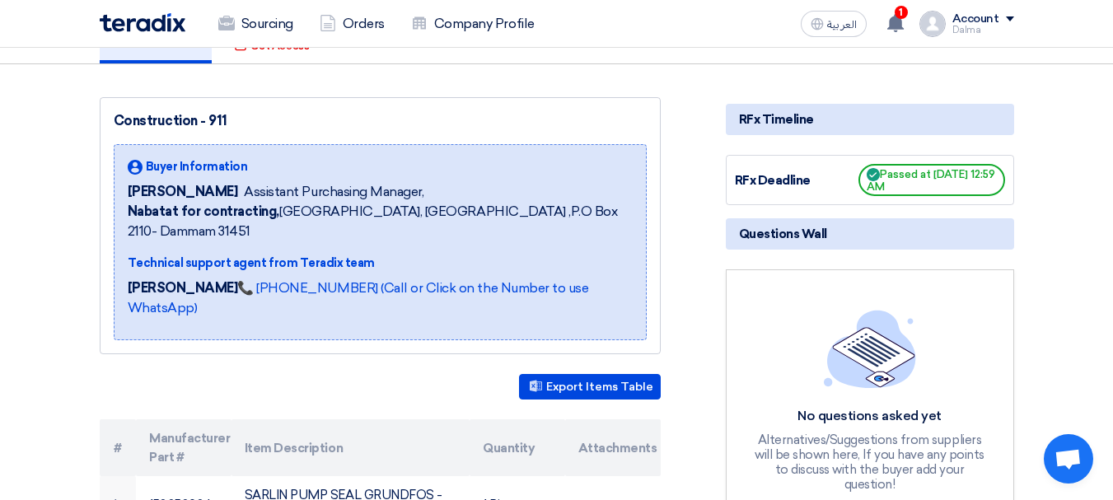
scroll to position [330, 0]
